Goal: Answer question/provide support

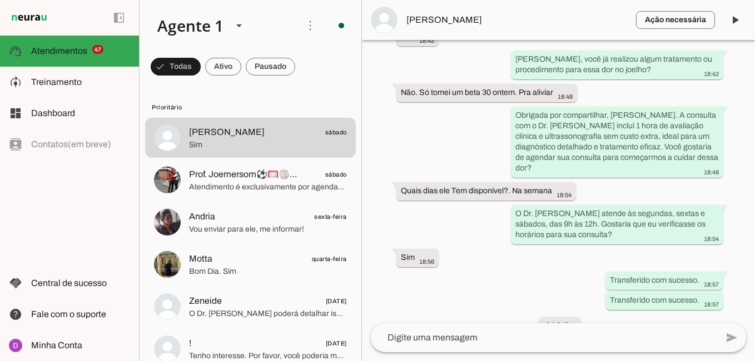
scroll to position [779, 0]
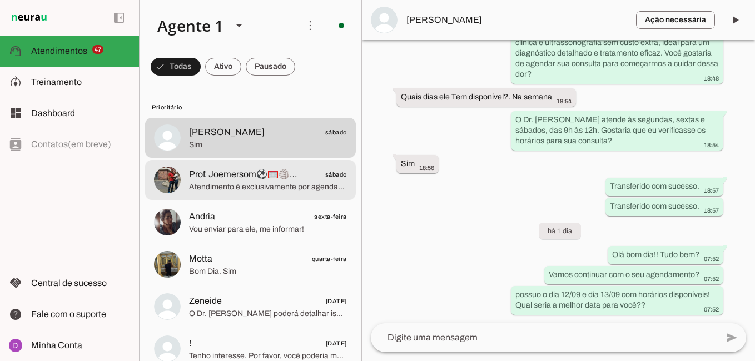
click at [246, 185] on span "Atendimento é exclusivamente por agendamento para garantir um atendimento perso…" at bounding box center [268, 187] width 158 height 11
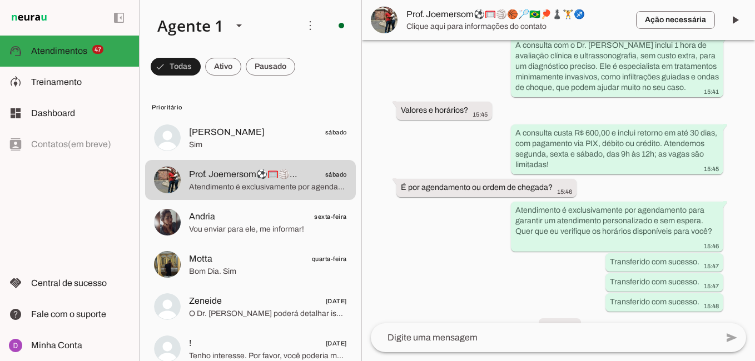
scroll to position [630, 0]
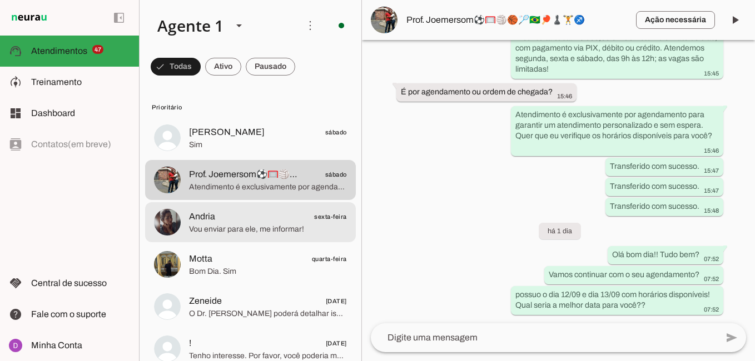
click at [252, 221] on span "Andria sexta-feira" at bounding box center [268, 217] width 158 height 14
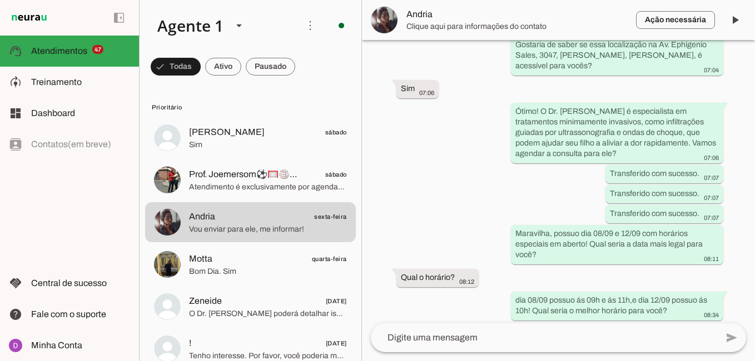
scroll to position [559, 0]
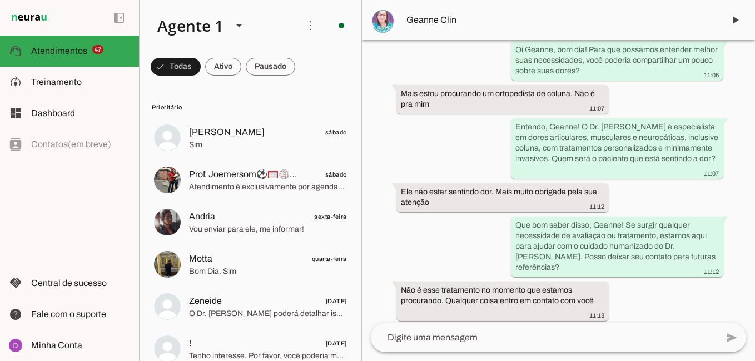
scroll to position [339, 0]
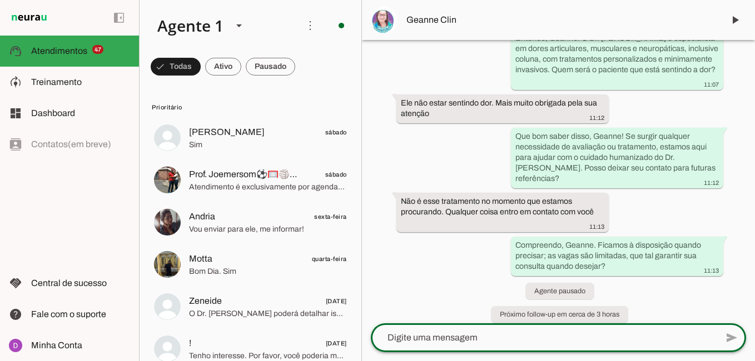
click at [449, 337] on textarea at bounding box center [544, 337] width 346 height 13
click at [420, 330] on div at bounding box center [544, 338] width 346 height 29
click at [389, 333] on textarea at bounding box center [544, 337] width 346 height 13
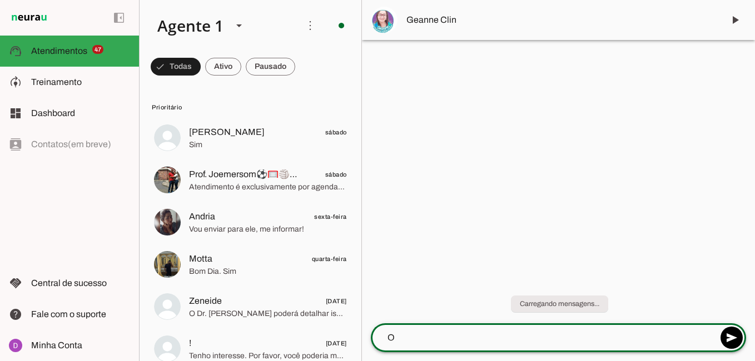
scroll to position [0, 0]
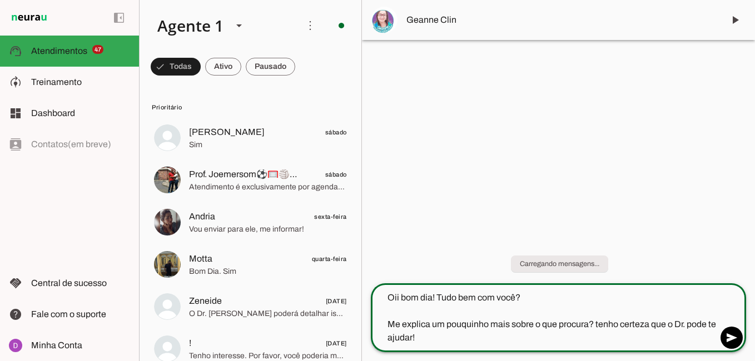
type textarea "Oii bom dia! Tudo bem com você? Me explica um pouquinho mais sobre o que procur…"
type md-outlined-text-field "Oii bom dia! Tudo bem com você? Me explica um pouquinho mais sobre o que procur…"
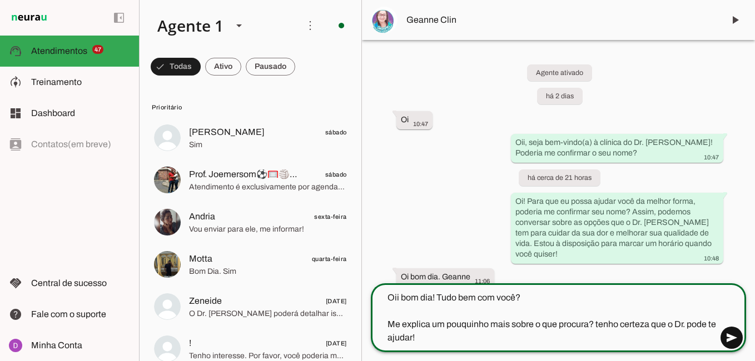
click at [729, 340] on span at bounding box center [731, 338] width 27 height 27
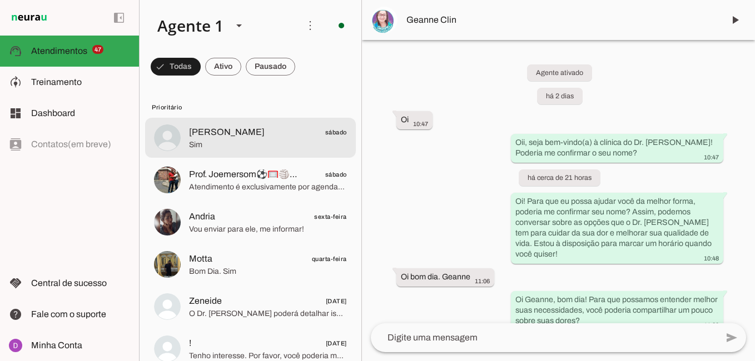
click at [259, 145] on span "Sim" at bounding box center [268, 145] width 158 height 11
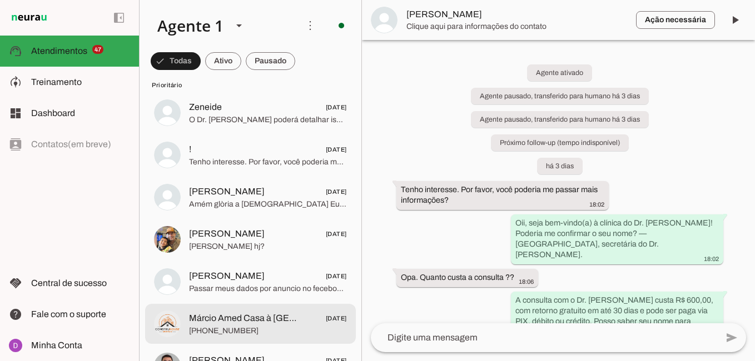
scroll to position [204, 0]
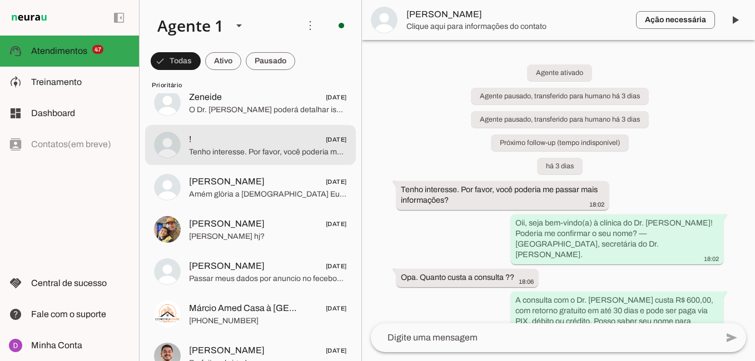
click at [250, 155] on span "Tenho interesse. Por favor, você poderia me passar mais informações?" at bounding box center [268, 152] width 158 height 11
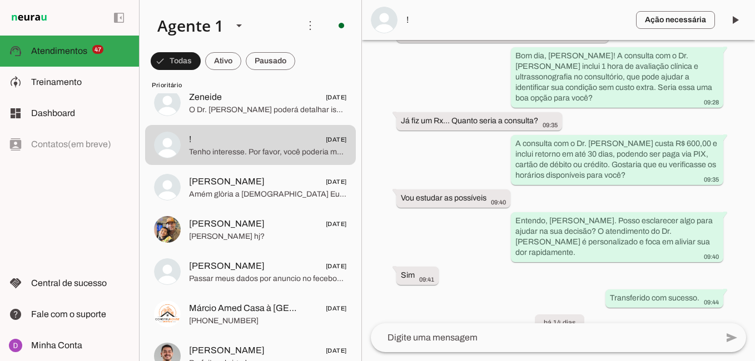
scroll to position [843, 0]
click at [0, 0] on slot "Entendo, [PERSON_NAME]. Posso esclarecer algo para ajudar na sua decisão? O ate…" at bounding box center [0, 0] width 0 height 0
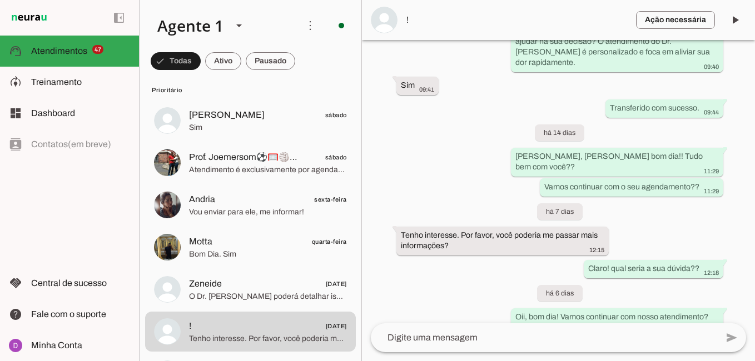
scroll to position [0, 0]
